Goal: Find specific page/section: Find specific page/section

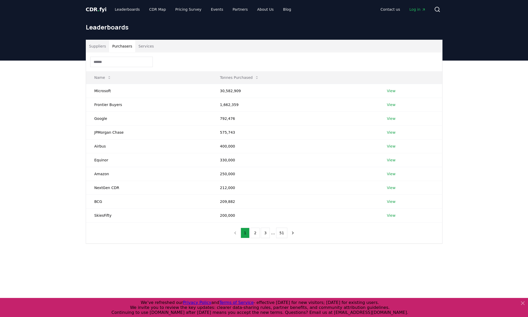
click at [122, 47] on button "Purchasers" at bounding box center [122, 46] width 26 height 13
